Goal: Unclear

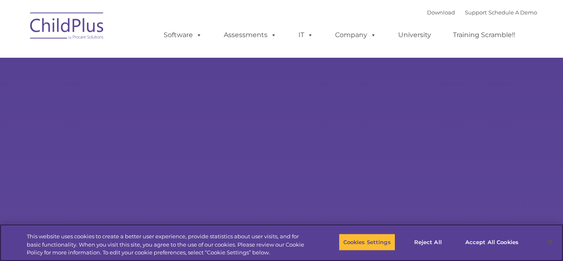
select select "MEDIUM"
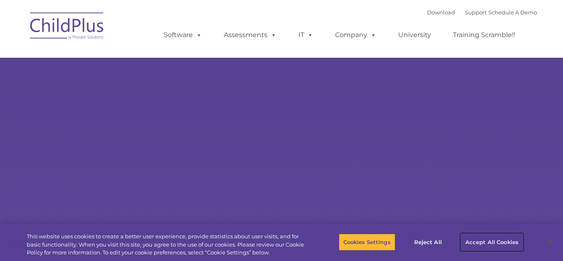
click at [511, 241] on button "Accept All Cookies" at bounding box center [492, 241] width 62 height 17
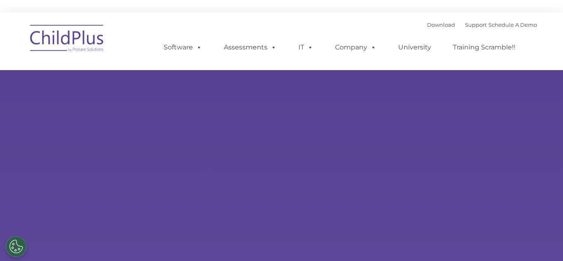
select select "MEDIUM"
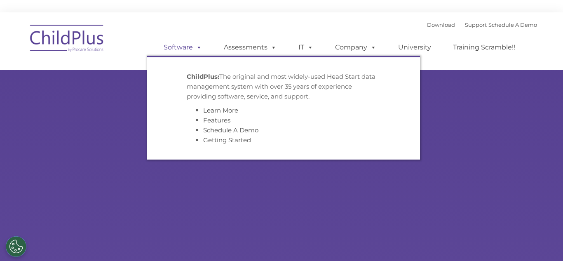
scroll to position [12, 0]
